Goal: Obtain resource: Download file/media

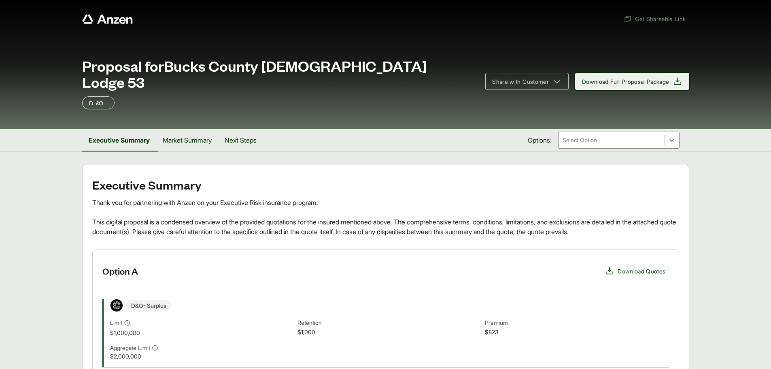
click at [659, 84] on span "Download Full Proposal Package" at bounding box center [625, 81] width 87 height 9
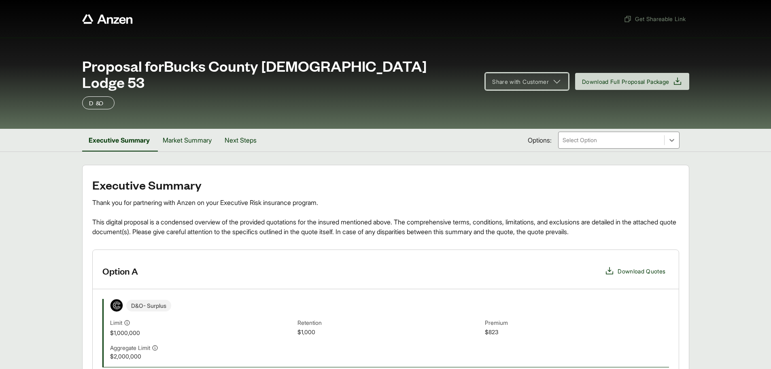
click at [518, 77] on span "Share with Customer" at bounding box center [520, 81] width 57 height 9
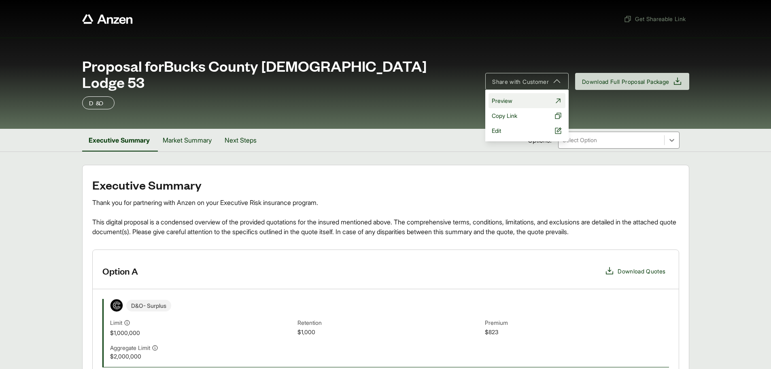
click at [513, 101] on link "Preview" at bounding box center [527, 100] width 77 height 15
